Goal: Task Accomplishment & Management: Manage account settings

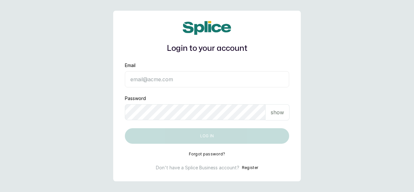
type input "[EMAIL_ADDRESS][DOMAIN_NAME]"
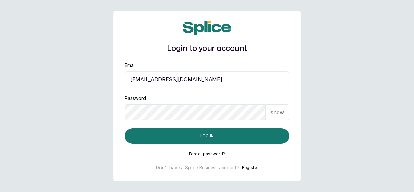
click at [278, 111] on p "show" at bounding box center [277, 112] width 13 height 8
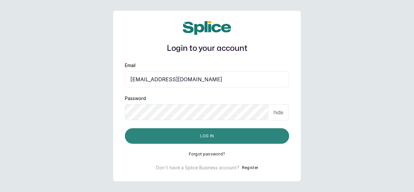
click at [246, 139] on button "Log in" at bounding box center [207, 136] width 164 height 16
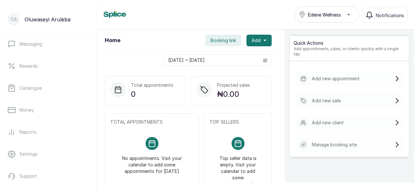
scroll to position [159, 0]
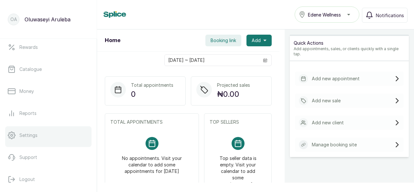
click at [34, 134] on p "Settings" at bounding box center [28, 135] width 18 height 6
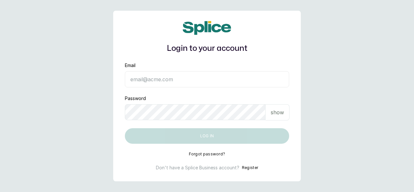
type input "[EMAIL_ADDRESS][DOMAIN_NAME]"
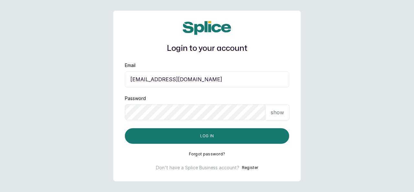
click at [277, 110] on p "show" at bounding box center [277, 112] width 13 height 8
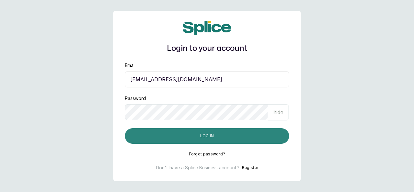
click at [253, 136] on button "Log in" at bounding box center [207, 136] width 164 height 16
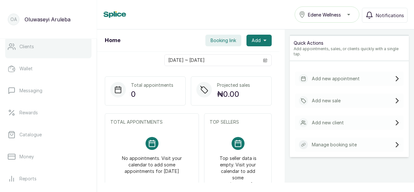
click at [24, 49] on p "Clients" at bounding box center [26, 46] width 15 height 6
